Goal: Information Seeking & Learning: Check status

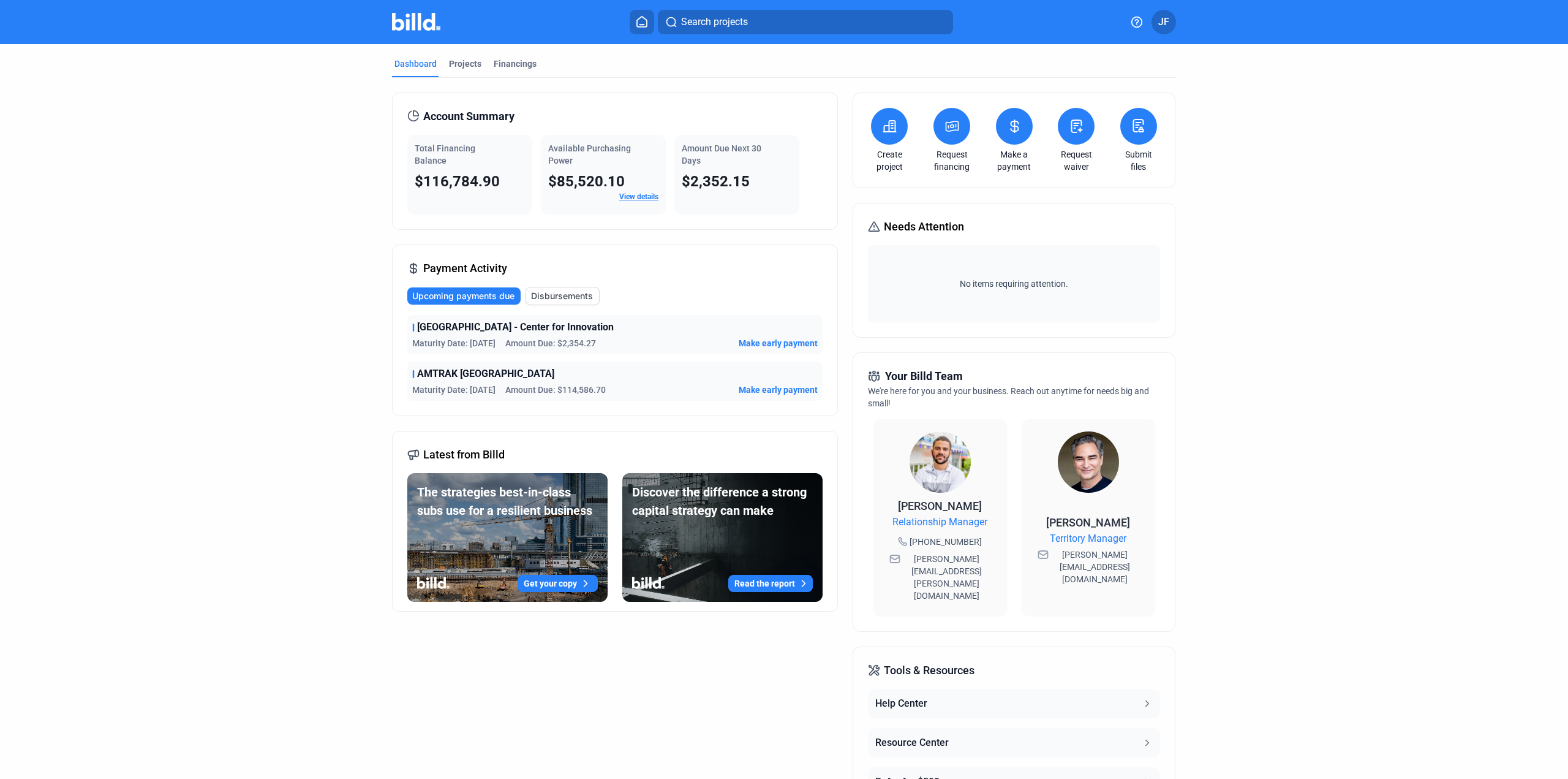
click at [393, 22] on img at bounding box center [416, 22] width 48 height 18
click at [561, 296] on span "Disbursements" at bounding box center [562, 296] width 62 height 13
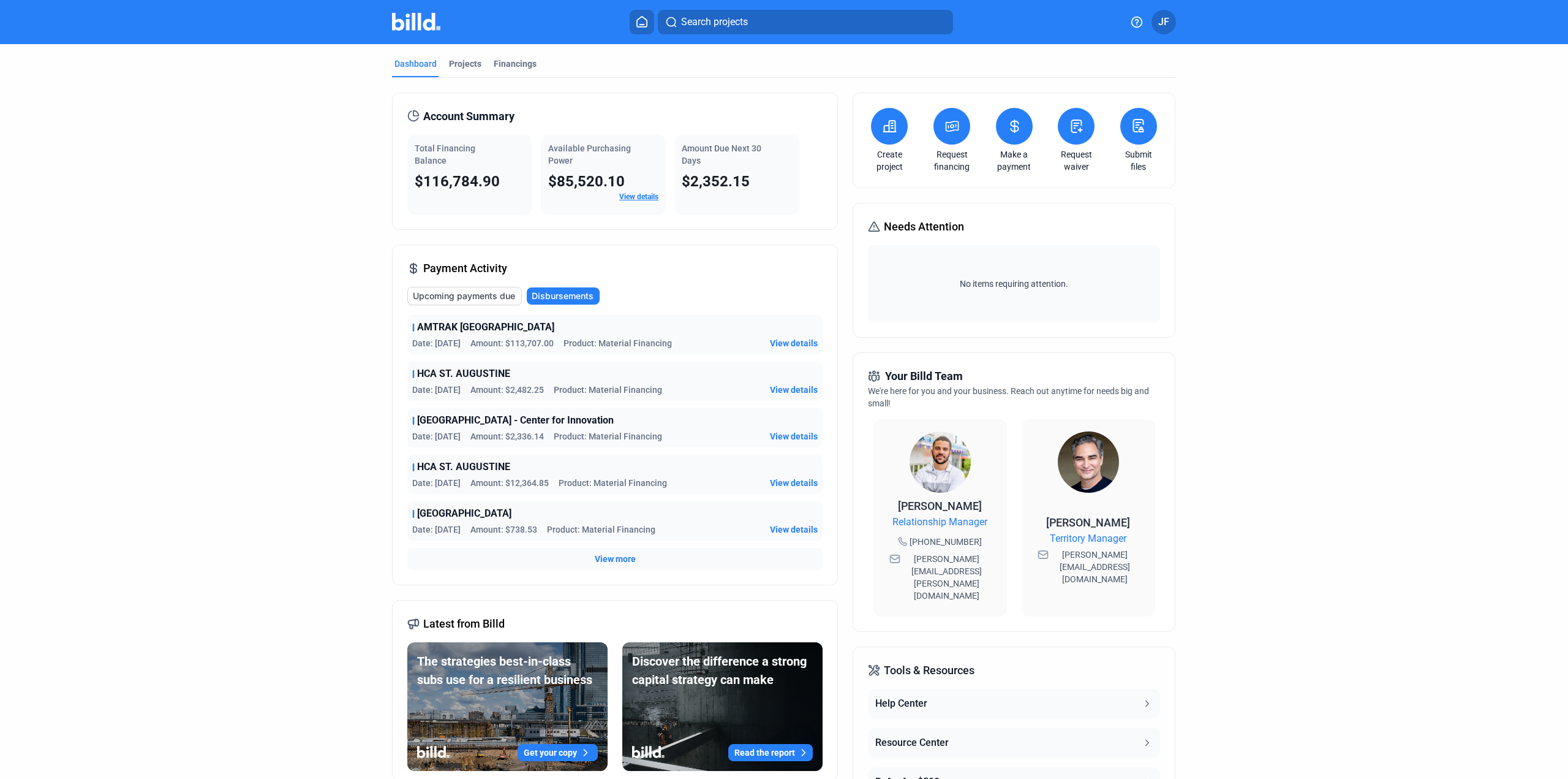
click at [612, 563] on span "View more" at bounding box center [615, 559] width 41 height 13
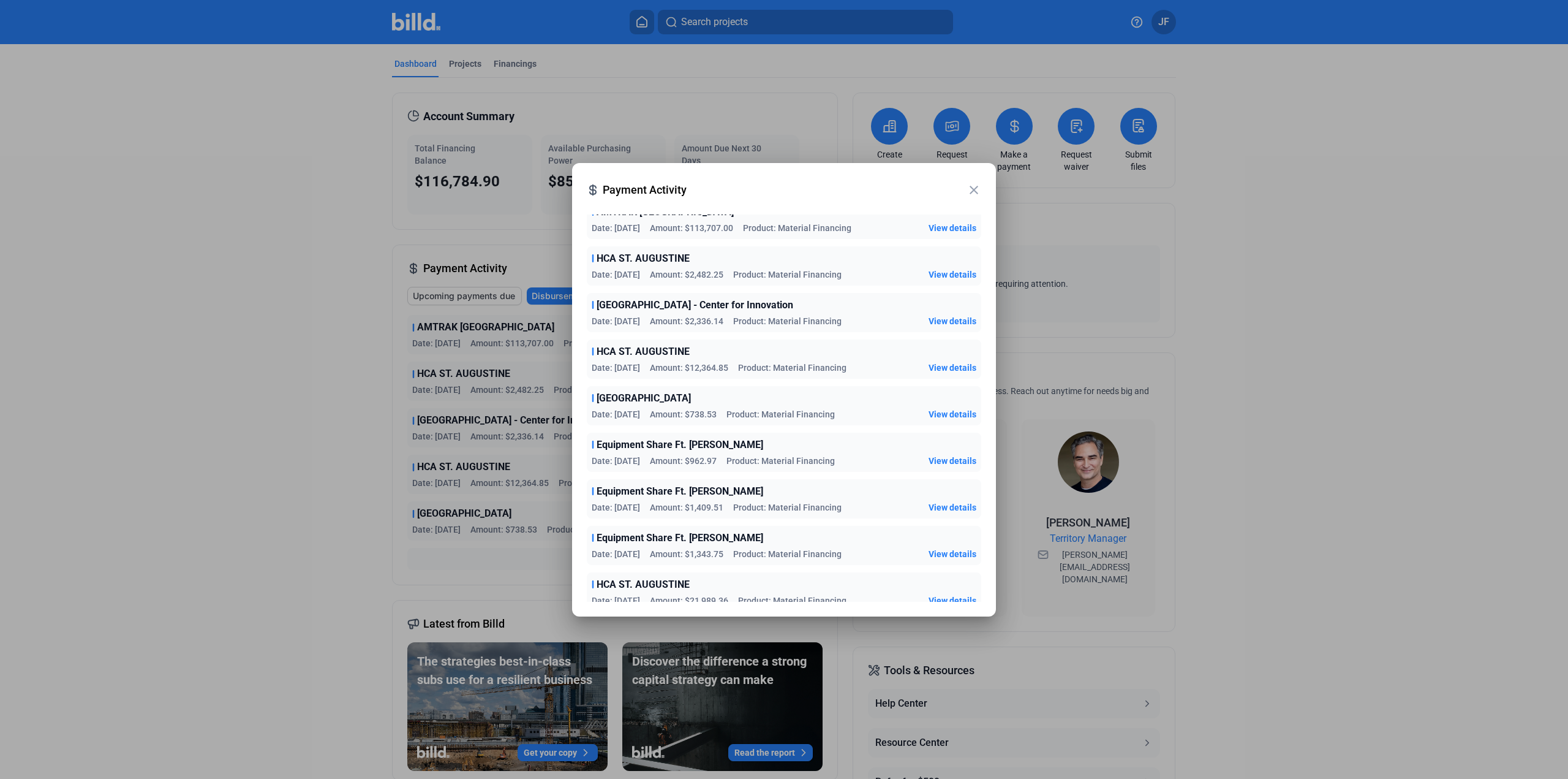
scroll to position [184, 0]
click at [951, 364] on span "View details" at bounding box center [953, 366] width 48 height 13
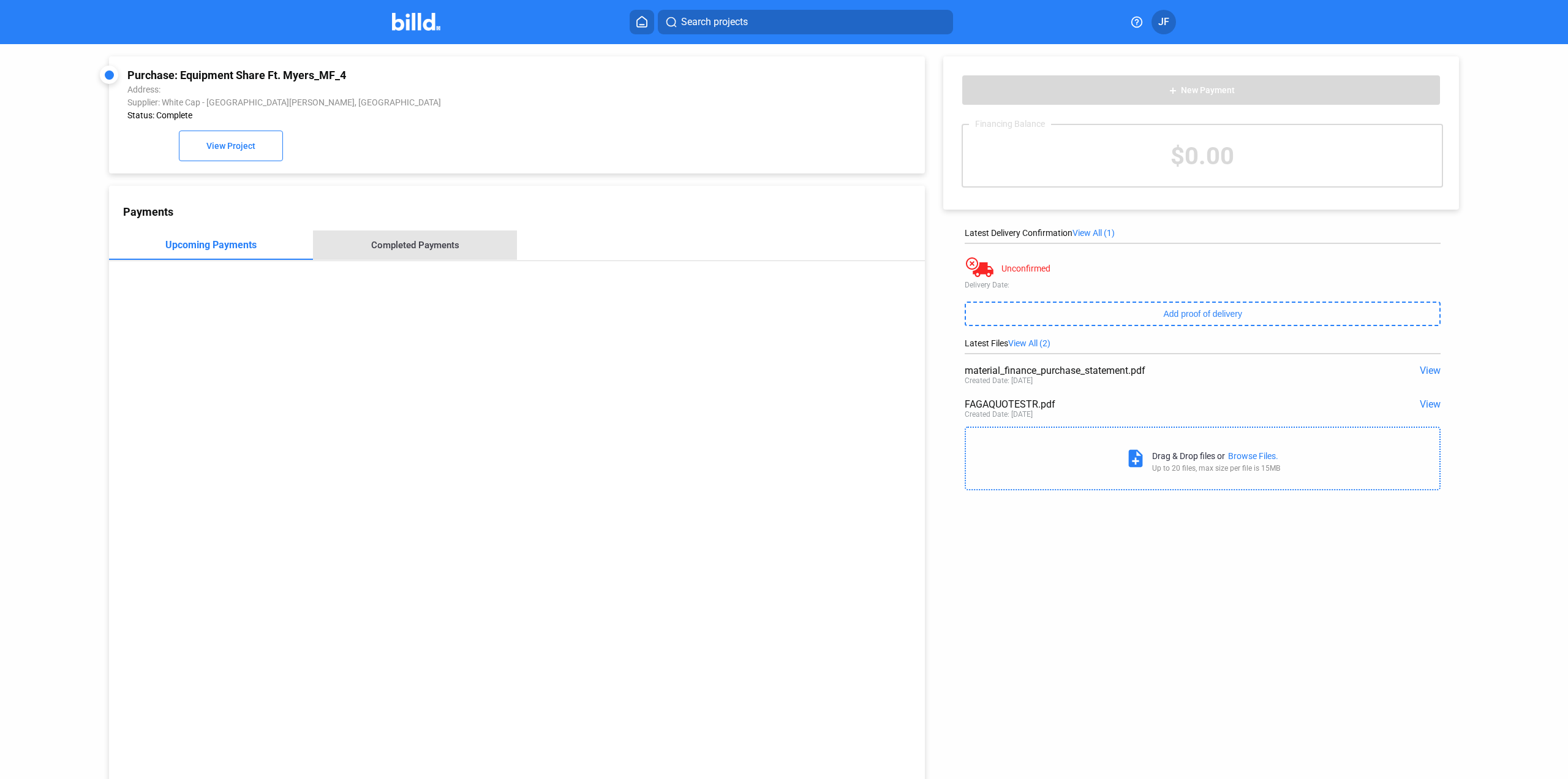
click at [428, 238] on div "Completed Payments" at bounding box center [415, 245] width 204 height 29
